Goal: Transaction & Acquisition: Download file/media

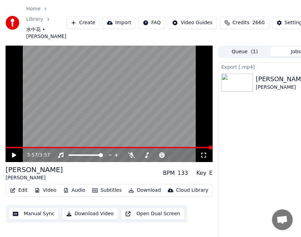
click at [35, 19] on link "Library" at bounding box center [34, 19] width 17 height 7
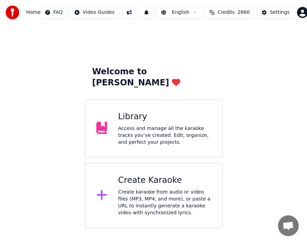
click at [132, 111] on div "Library" at bounding box center [164, 116] width 93 height 11
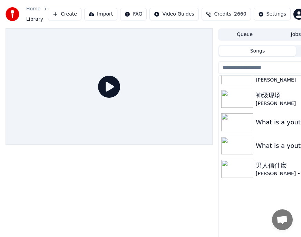
scroll to position [449, 0]
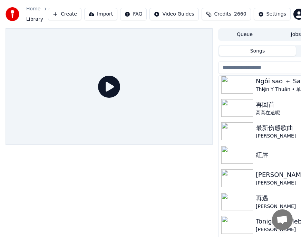
click at [237, 109] on img at bounding box center [237, 108] width 32 height 18
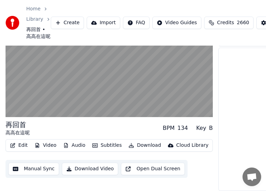
scroll to position [299, 0]
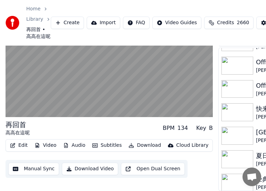
click at [239, 106] on img at bounding box center [237, 112] width 32 height 18
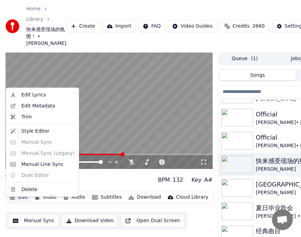
click at [21, 202] on button "Edit" at bounding box center [18, 197] width 23 height 10
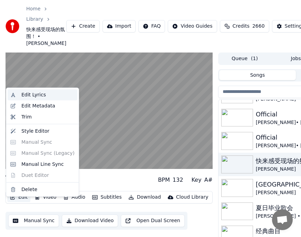
click at [35, 95] on div "Edit Lyrics" at bounding box center [33, 95] width 25 height 7
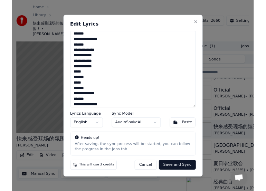
scroll to position [365, 0]
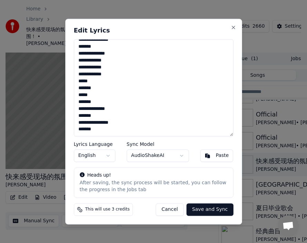
drag, startPoint x: 77, startPoint y: 44, endPoint x: 109, endPoint y: 165, distance: 124.7
click at [109, 165] on div "**********" at bounding box center [153, 121] width 177 height 205
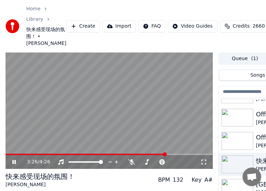
click at [15, 164] on icon at bounding box center [13, 162] width 3 height 4
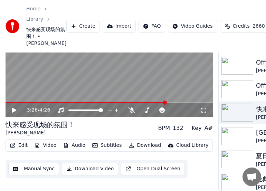
scroll to position [63, 0]
click at [22, 143] on button "Edit" at bounding box center [18, 146] width 23 height 10
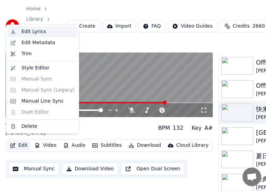
click at [32, 31] on div "Edit Lyrics" at bounding box center [33, 31] width 25 height 7
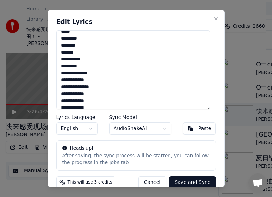
scroll to position [383, 0]
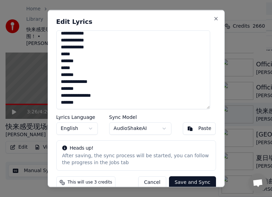
drag, startPoint x: 60, startPoint y: 37, endPoint x: 153, endPoint y: 155, distance: 150.6
click at [153, 155] on div "**********" at bounding box center [136, 98] width 177 height 177
click at [198, 127] on div "Paste" at bounding box center [204, 128] width 13 height 7
click at [190, 182] on button "Save and Sync" at bounding box center [192, 182] width 47 height 12
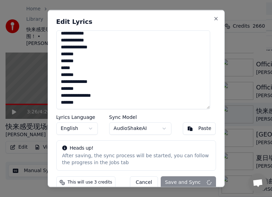
click at [190, 182] on div "Cancel Save and Sync" at bounding box center [173, 182] width 86 height 12
type textarea "**********"
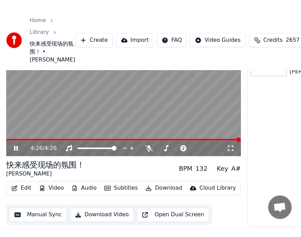
scroll to position [45, 0]
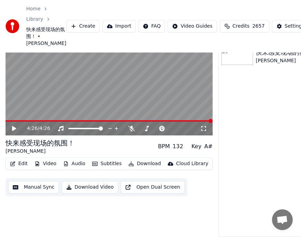
click at [13, 126] on icon at bounding box center [14, 128] width 4 height 5
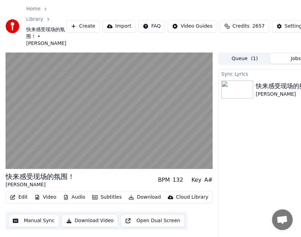
click at [262, 152] on div "Sync Lyrics 快来感受现场的氛围！ 胡歌 • 唐嫣 Play" at bounding box center [295, 169] width 155 height 201
click at [21, 202] on button "Edit" at bounding box center [18, 197] width 23 height 10
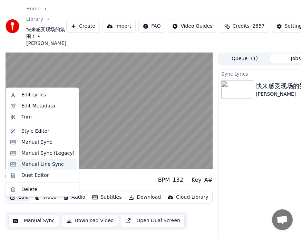
click at [30, 164] on div "Manual Line Sync" at bounding box center [42, 164] width 42 height 7
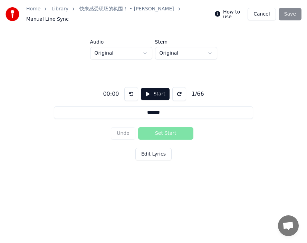
click at [149, 93] on button "Start" at bounding box center [155, 94] width 28 height 12
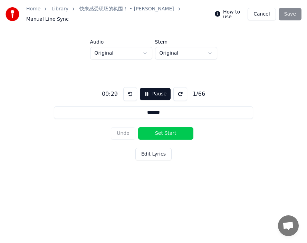
click at [149, 131] on button "Set Start" at bounding box center [165, 133] width 55 height 12
click at [154, 131] on button "Set End" at bounding box center [165, 133] width 55 height 12
click at [151, 130] on button "Set Start" at bounding box center [165, 133] width 55 height 12
click at [159, 131] on button "Set End" at bounding box center [165, 133] width 55 height 12
click at [150, 130] on button "Set Start" at bounding box center [165, 133] width 55 height 12
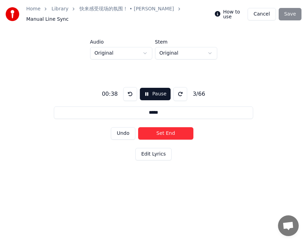
click at [157, 130] on button "Set End" at bounding box center [165, 133] width 55 height 12
click at [148, 129] on button "Set Start" at bounding box center [165, 133] width 55 height 12
click at [160, 130] on button "Set End" at bounding box center [165, 133] width 55 height 12
click at [149, 130] on button "Set Start" at bounding box center [165, 133] width 55 height 12
click at [162, 130] on button "Set End" at bounding box center [165, 133] width 55 height 12
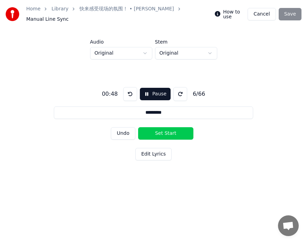
click at [153, 129] on button "Set Start" at bounding box center [165, 133] width 55 height 12
click at [166, 130] on button "Set End" at bounding box center [165, 133] width 55 height 12
click at [153, 130] on button "Set Start" at bounding box center [165, 133] width 55 height 12
click at [170, 130] on button "Set End" at bounding box center [165, 133] width 55 height 12
click at [161, 130] on button "Set Start" at bounding box center [165, 133] width 55 height 12
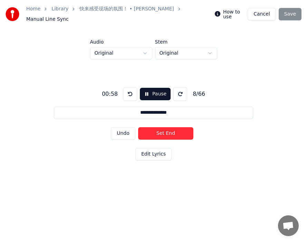
click at [181, 132] on button "Set End" at bounding box center [165, 133] width 55 height 12
click at [162, 131] on button "Set Start" at bounding box center [165, 133] width 55 height 12
click at [173, 131] on button "Set End" at bounding box center [165, 133] width 55 height 12
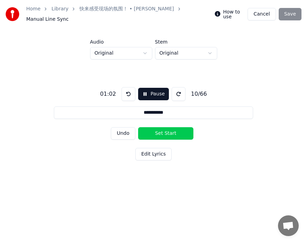
click at [153, 131] on button "Set Start" at bounding box center [165, 133] width 55 height 12
click at [172, 131] on button "Set End" at bounding box center [165, 133] width 55 height 12
click at [151, 131] on button "Set Start" at bounding box center [165, 133] width 55 height 12
click at [171, 130] on button "Set End" at bounding box center [165, 133] width 55 height 12
click at [149, 129] on button "Set Start" at bounding box center [165, 133] width 55 height 12
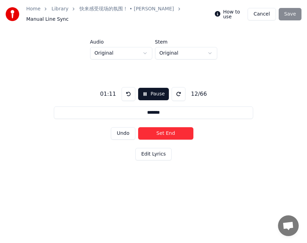
click at [166, 128] on button "Set End" at bounding box center [165, 133] width 55 height 12
click at [150, 130] on button "Set Start" at bounding box center [165, 133] width 55 height 12
click at [170, 129] on button "Set End" at bounding box center [165, 133] width 55 height 12
click at [154, 128] on button "Set Start" at bounding box center [165, 133] width 55 height 12
click at [172, 128] on button "Set End" at bounding box center [165, 133] width 55 height 12
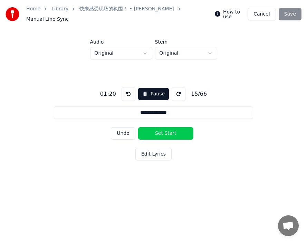
click at [155, 129] on button "Set Start" at bounding box center [165, 133] width 55 height 12
click at [177, 131] on button "Set End" at bounding box center [165, 133] width 55 height 12
click at [158, 130] on button "Set Start" at bounding box center [165, 133] width 55 height 12
click at [181, 130] on button "Set End" at bounding box center [165, 133] width 55 height 12
click at [159, 130] on button "Set Start" at bounding box center [165, 133] width 55 height 12
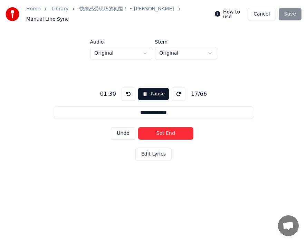
click at [181, 130] on button "Set End" at bounding box center [165, 133] width 55 height 12
click at [181, 130] on button "Set Start" at bounding box center [165, 133] width 55 height 12
click at [181, 130] on button "Set End" at bounding box center [165, 133] width 55 height 12
click at [181, 130] on button "Set Start" at bounding box center [165, 133] width 55 height 12
click at [181, 130] on button "Set End" at bounding box center [165, 133] width 55 height 12
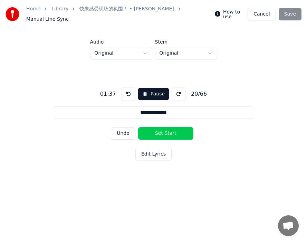
click at [181, 130] on button "Set Start" at bounding box center [165, 133] width 55 height 12
click at [182, 130] on button "Set End" at bounding box center [165, 133] width 55 height 12
click at [172, 131] on button "Set Start" at bounding box center [165, 133] width 55 height 12
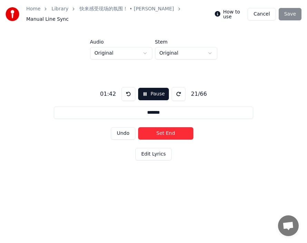
click at [180, 130] on button "Set End" at bounding box center [165, 133] width 55 height 12
click at [176, 130] on button "Set Start" at bounding box center [165, 133] width 55 height 12
click at [185, 130] on button "Set End" at bounding box center [165, 133] width 55 height 12
click at [164, 129] on button "Set Start" at bounding box center [165, 133] width 55 height 12
click at [176, 128] on button "Set End" at bounding box center [165, 133] width 55 height 12
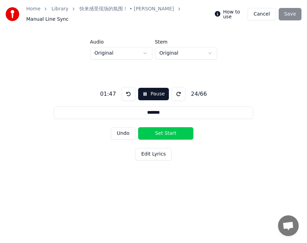
click at [172, 128] on button "Set Start" at bounding box center [165, 133] width 55 height 12
click at [183, 129] on button "Set End" at bounding box center [165, 133] width 55 height 12
click at [164, 129] on button "Set Start" at bounding box center [165, 133] width 55 height 12
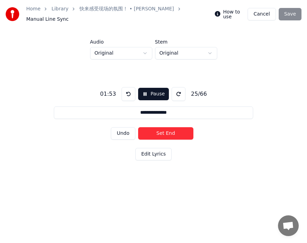
click at [177, 129] on button "Set End" at bounding box center [165, 133] width 55 height 12
click at [166, 130] on button "Set Start" at bounding box center [165, 133] width 55 height 12
click at [178, 129] on button "Set End" at bounding box center [165, 133] width 55 height 12
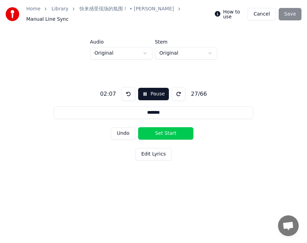
click at [160, 128] on button "Set Start" at bounding box center [165, 133] width 55 height 12
click at [168, 127] on button "Set End" at bounding box center [165, 133] width 55 height 12
click at [146, 127] on button "Set Start" at bounding box center [165, 133] width 55 height 12
click at [173, 127] on button "Set End" at bounding box center [165, 133] width 55 height 12
click at [147, 127] on button "Set Start" at bounding box center [165, 133] width 55 height 12
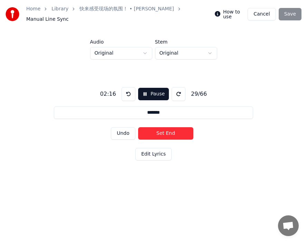
click at [171, 127] on button "Set End" at bounding box center [165, 133] width 55 height 12
click at [146, 127] on button "Set Start" at bounding box center [165, 133] width 55 height 12
click at [169, 127] on button "Set End" at bounding box center [165, 133] width 55 height 12
click at [149, 127] on button "Set Start" at bounding box center [165, 133] width 55 height 12
click at [174, 127] on button "Set End" at bounding box center [165, 133] width 55 height 12
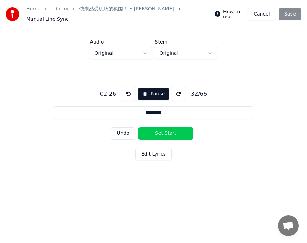
click at [148, 127] on button "Set Start" at bounding box center [165, 133] width 55 height 12
click at [172, 127] on button "Set End" at bounding box center [165, 133] width 55 height 12
click at [153, 127] on button "Set Start" at bounding box center [165, 133] width 55 height 12
click at [174, 127] on button "Set End" at bounding box center [165, 133] width 55 height 12
click at [155, 127] on button "Set Start" at bounding box center [165, 133] width 55 height 12
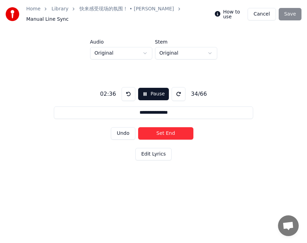
click at [179, 127] on button "Set End" at bounding box center [165, 133] width 55 height 12
click at [169, 128] on button "Set Start" at bounding box center [165, 133] width 55 height 12
click at [184, 127] on button "Set End" at bounding box center [165, 133] width 55 height 12
click at [184, 127] on button "Set Start" at bounding box center [165, 133] width 55 height 12
click at [154, 129] on button "Set End" at bounding box center [165, 133] width 55 height 12
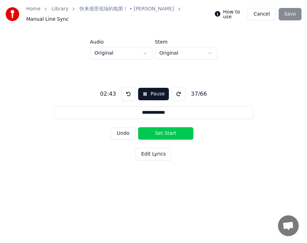
click at [154, 129] on button "Set Start" at bounding box center [165, 133] width 55 height 12
click at [179, 128] on button "Set End" at bounding box center [165, 133] width 55 height 12
click at [179, 128] on button "Set Start" at bounding box center [165, 133] width 55 height 12
click at [162, 128] on button "Set End" at bounding box center [165, 133] width 55 height 12
click at [154, 127] on button "Set Start" at bounding box center [165, 133] width 55 height 12
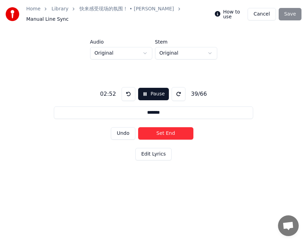
click at [165, 127] on button "Set End" at bounding box center [165, 133] width 55 height 12
click at [166, 127] on button "Set Start" at bounding box center [165, 133] width 55 height 12
click at [153, 127] on button "Set End" at bounding box center [165, 133] width 55 height 12
click at [153, 127] on button "Set Start" at bounding box center [165, 133] width 55 height 12
click at [167, 127] on button "Set End" at bounding box center [165, 133] width 55 height 12
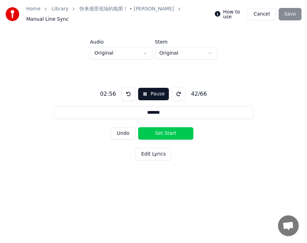
click at [167, 127] on button "Set Start" at bounding box center [165, 133] width 55 height 12
click at [150, 127] on button "Set End" at bounding box center [165, 133] width 55 height 12
click at [150, 127] on button "Set Start" at bounding box center [165, 133] width 55 height 12
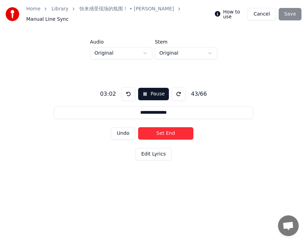
click at [168, 128] on button "Set End" at bounding box center [165, 133] width 55 height 12
click at [156, 128] on button "Set Start" at bounding box center [165, 133] width 55 height 12
click at [170, 128] on button "Set End" at bounding box center [165, 133] width 55 height 12
click at [152, 128] on button "Set Start" at bounding box center [165, 133] width 55 height 12
click at [168, 129] on button "Set End" at bounding box center [165, 133] width 55 height 12
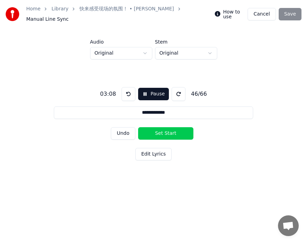
click at [169, 129] on button "Set Start" at bounding box center [165, 133] width 55 height 12
click at [148, 130] on button "Set End" at bounding box center [165, 133] width 55 height 12
click at [148, 130] on button "Set Start" at bounding box center [165, 133] width 55 height 12
click at [171, 129] on button "Set End" at bounding box center [165, 133] width 55 height 12
click at [171, 129] on button "Set Start" at bounding box center [165, 133] width 55 height 12
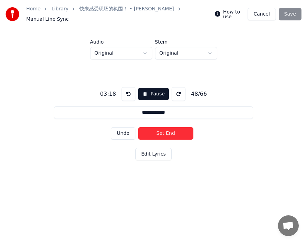
click at [148, 129] on button "Set End" at bounding box center [165, 133] width 55 height 12
click at [148, 129] on button "Set Start" at bounding box center [165, 133] width 55 height 12
click at [170, 130] on button "Set End" at bounding box center [165, 133] width 55 height 12
click at [170, 130] on button "Set Start" at bounding box center [165, 133] width 55 height 12
click at [148, 130] on button "Set End" at bounding box center [165, 133] width 55 height 12
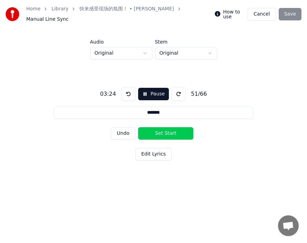
click at [148, 130] on button "Set Start" at bounding box center [165, 133] width 55 height 12
click at [168, 129] on button "Set End" at bounding box center [165, 133] width 55 height 12
click at [168, 129] on button "Set Start" at bounding box center [165, 133] width 55 height 12
click at [147, 129] on button "Set End" at bounding box center [165, 133] width 55 height 12
click at [147, 129] on button "Set Start" at bounding box center [165, 133] width 55 height 12
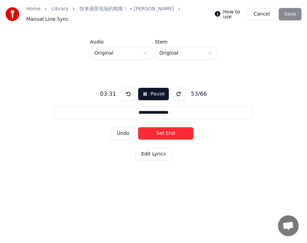
click at [171, 129] on button "Set End" at bounding box center [165, 133] width 55 height 12
click at [171, 129] on button "Set Start" at bounding box center [165, 133] width 55 height 12
click at [151, 128] on button "Set End" at bounding box center [165, 133] width 55 height 12
click at [151, 128] on button "Set Start" at bounding box center [165, 133] width 55 height 12
click at [179, 128] on button "Set End" at bounding box center [165, 133] width 55 height 12
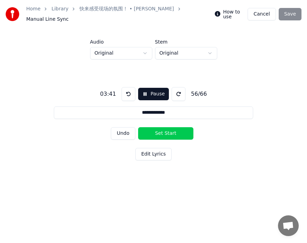
click at [179, 128] on button "Set Start" at bounding box center [165, 133] width 55 height 12
click at [153, 128] on button "Set End" at bounding box center [165, 133] width 55 height 12
click at [153, 128] on button "Set Start" at bounding box center [165, 133] width 55 height 12
click at [175, 127] on button "Set End" at bounding box center [165, 133] width 55 height 12
click at [175, 127] on button "Set Start" at bounding box center [165, 133] width 55 height 12
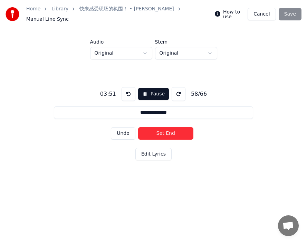
click at [152, 127] on button "Set End" at bounding box center [165, 133] width 55 height 12
click at [152, 127] on button "Set Start" at bounding box center [165, 133] width 55 height 12
click at [168, 127] on button "Set End" at bounding box center [165, 133] width 55 height 12
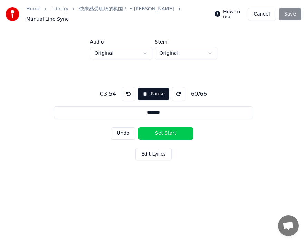
click at [168, 127] on button "Set Start" at bounding box center [165, 133] width 55 height 12
click at [148, 127] on button "Set End" at bounding box center [165, 133] width 55 height 12
click at [149, 127] on button "Set Start" at bounding box center [165, 133] width 55 height 12
click at [176, 128] on button "Set End" at bounding box center [165, 133] width 55 height 12
click at [176, 128] on button "Set Start" at bounding box center [165, 133] width 55 height 12
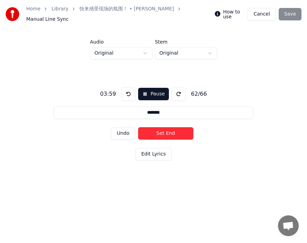
click at [146, 128] on button "Set End" at bounding box center [165, 133] width 55 height 12
click at [146, 128] on button "Set Start" at bounding box center [165, 133] width 55 height 12
click at [174, 129] on button "Set End" at bounding box center [165, 133] width 55 height 12
click at [155, 129] on button "Set Start" at bounding box center [165, 133] width 55 height 12
click at [171, 128] on button "Set End" at bounding box center [165, 133] width 55 height 12
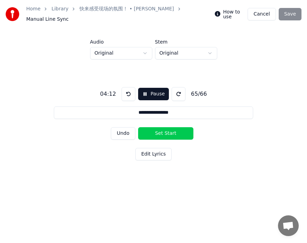
click at [155, 129] on button "Set Start" at bounding box center [165, 133] width 55 height 12
click at [173, 128] on button "Set End" at bounding box center [165, 133] width 55 height 12
click at [152, 129] on button "Set Start" at bounding box center [165, 133] width 55 height 12
click at [173, 128] on button "Set End" at bounding box center [165, 133] width 55 height 12
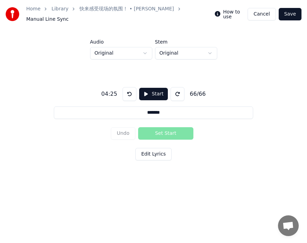
click at [290, 13] on button "Save" at bounding box center [290, 14] width 23 height 12
type input "*******"
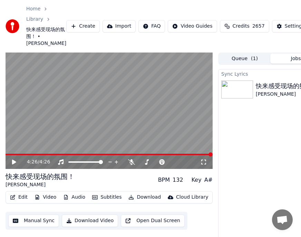
click at [14, 164] on icon at bounding box center [14, 162] width 4 height 5
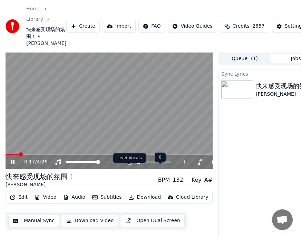
click at [128, 165] on icon at bounding box center [128, 162] width 7 height 6
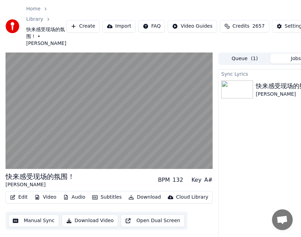
click at [285, 30] on div "Settings" at bounding box center [295, 26] width 20 height 7
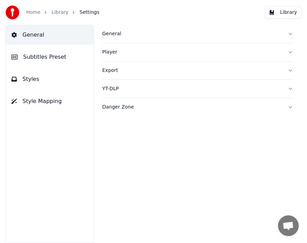
click at [28, 80] on span "Styles" at bounding box center [30, 79] width 17 height 8
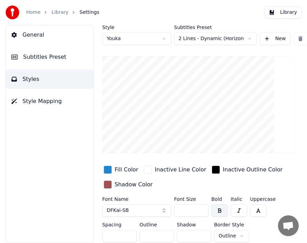
drag, startPoint x: 182, startPoint y: 210, endPoint x: 191, endPoint y: 209, distance: 8.3
click at [191, 209] on input "***" at bounding box center [191, 210] width 35 height 12
type input "***"
click at [251, 181] on div "Fill Color Inactive Line Color Inactive Outline Color Shadow Color" at bounding box center [197, 177] width 191 height 27
click at [64, 12] on link "Library" at bounding box center [59, 12] width 17 height 7
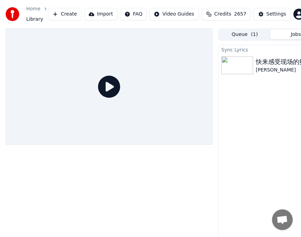
scroll to position [0, 73]
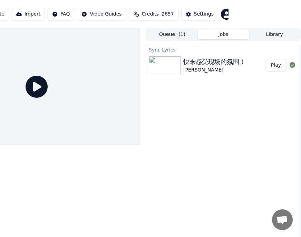
click at [276, 66] on button "Play" at bounding box center [276, 65] width 22 height 12
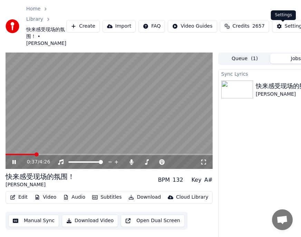
click at [285, 30] on div "Settings" at bounding box center [295, 26] width 20 height 7
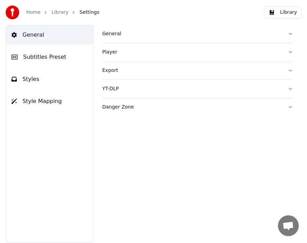
click at [30, 80] on span "Styles" at bounding box center [30, 79] width 17 height 8
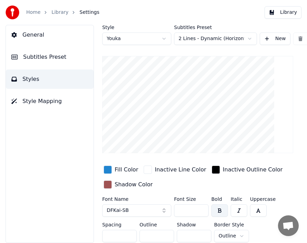
drag, startPoint x: 192, startPoint y: 211, endPoint x: 173, endPoint y: 211, distance: 19.0
click at [173, 211] on div "Font Name DFKai-SB Font Size *** Bold Italic Uppercase Spacing * Outline * Shad…" at bounding box center [197, 221] width 191 height 48
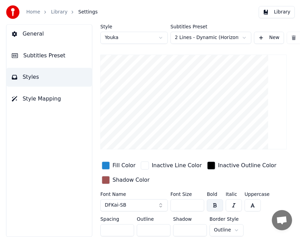
scroll to position [0, 105]
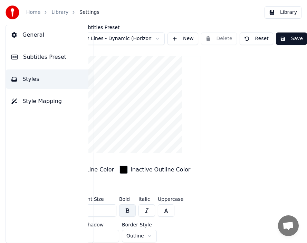
type input "***"
click at [284, 38] on button "Save" at bounding box center [291, 38] width 31 height 12
click at [288, 41] on button "Save" at bounding box center [291, 38] width 31 height 12
click at [59, 12] on link "Library" at bounding box center [59, 12] width 17 height 7
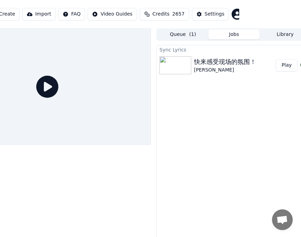
scroll to position [0, 73]
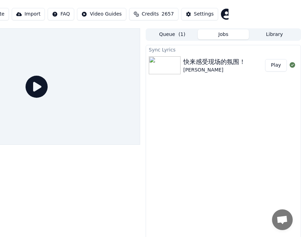
click at [277, 64] on button "Play" at bounding box center [276, 65] width 22 height 12
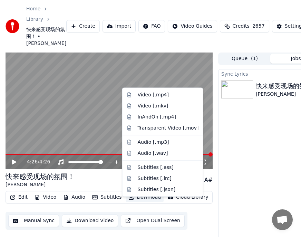
click at [147, 202] on button "Download" at bounding box center [145, 197] width 38 height 10
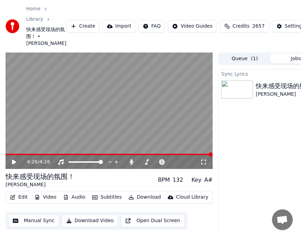
click at [105, 184] on div "快来感受现场的氛围！ 胡歌 • 唐嫣 BPM 132 Key A#" at bounding box center [109, 180] width 207 height 17
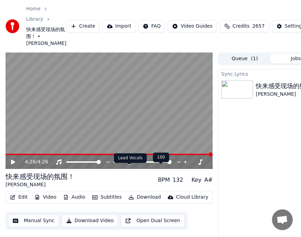
click at [130, 165] on icon at bounding box center [130, 162] width 4 height 6
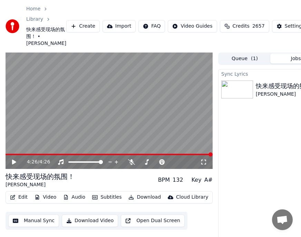
click at [137, 202] on button "Download" at bounding box center [145, 197] width 38 height 10
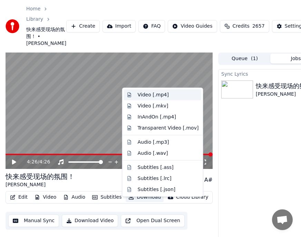
click at [145, 93] on div "Video [.mp4]" at bounding box center [153, 95] width 31 height 7
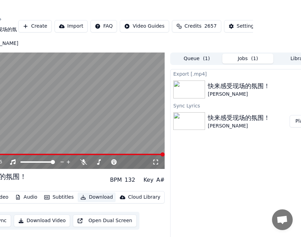
scroll to position [0, 73]
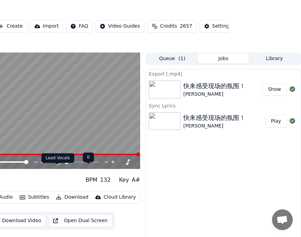
click at [57, 165] on icon at bounding box center [57, 162] width 7 height 6
click at [70, 202] on button "Download" at bounding box center [72, 197] width 38 height 10
